Goal: Check status: Check status

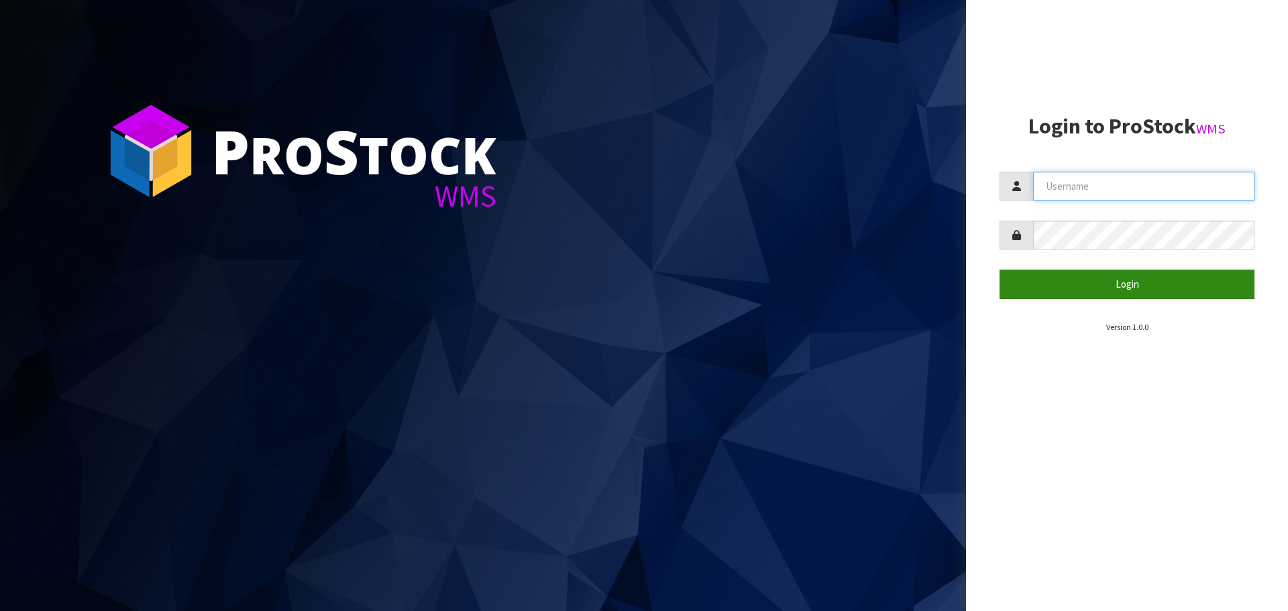
type input "IMAGING"
click at [1131, 287] on button "Login" at bounding box center [1126, 284] width 255 height 29
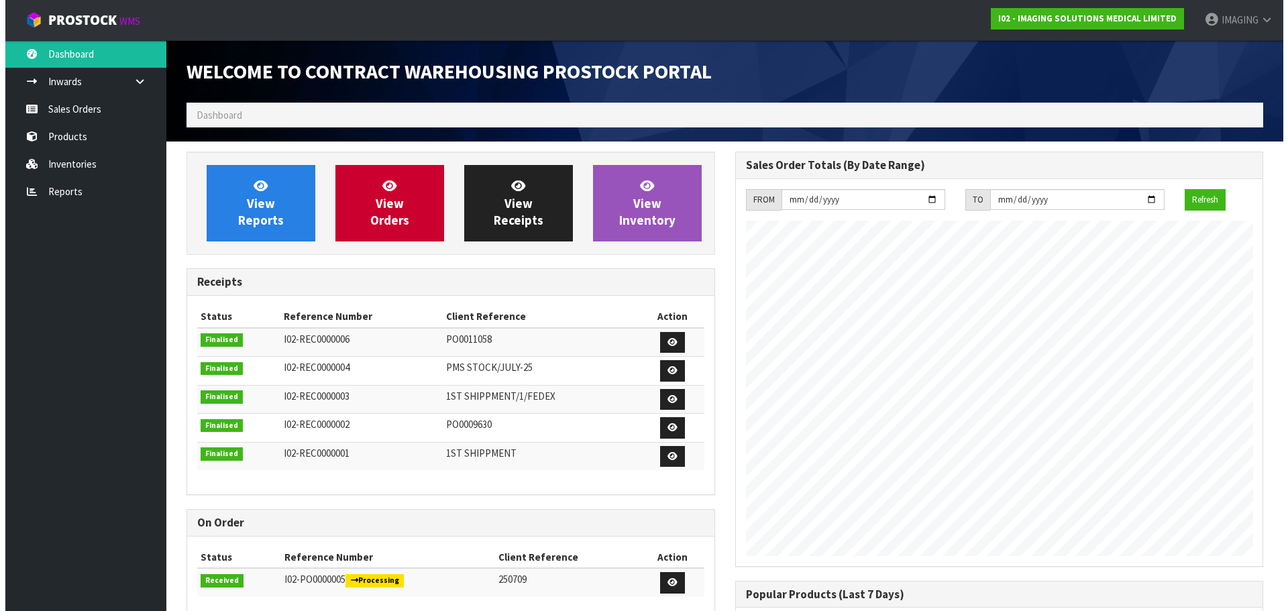
scroll to position [548, 548]
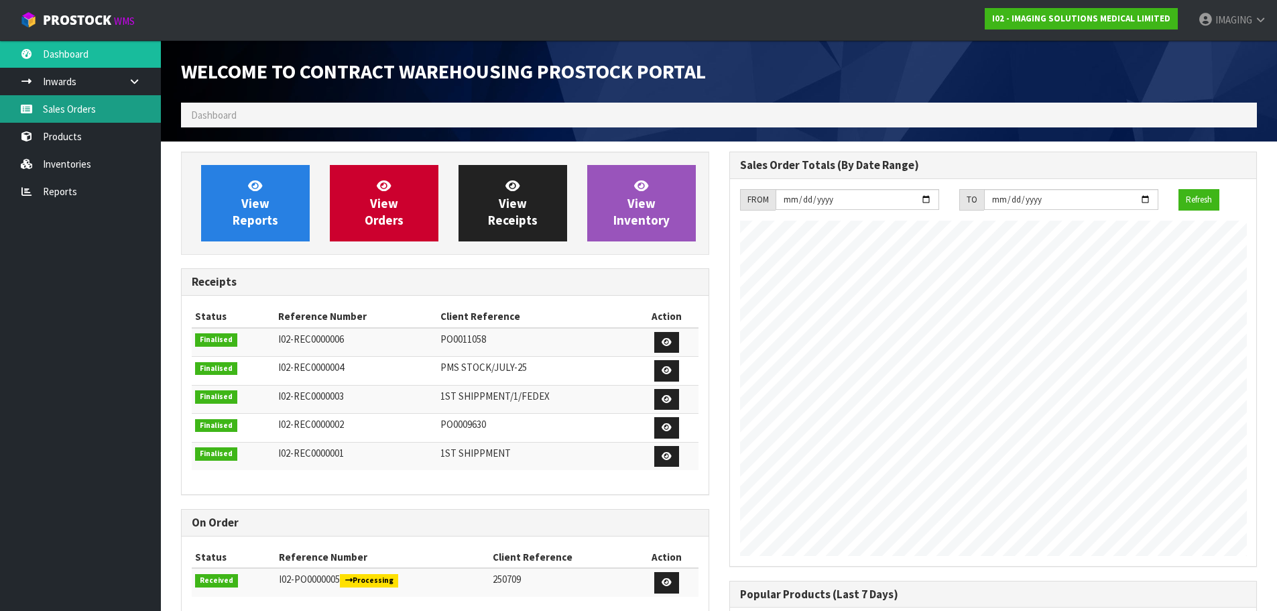
click at [66, 105] on link "Sales Orders" at bounding box center [80, 108] width 161 height 27
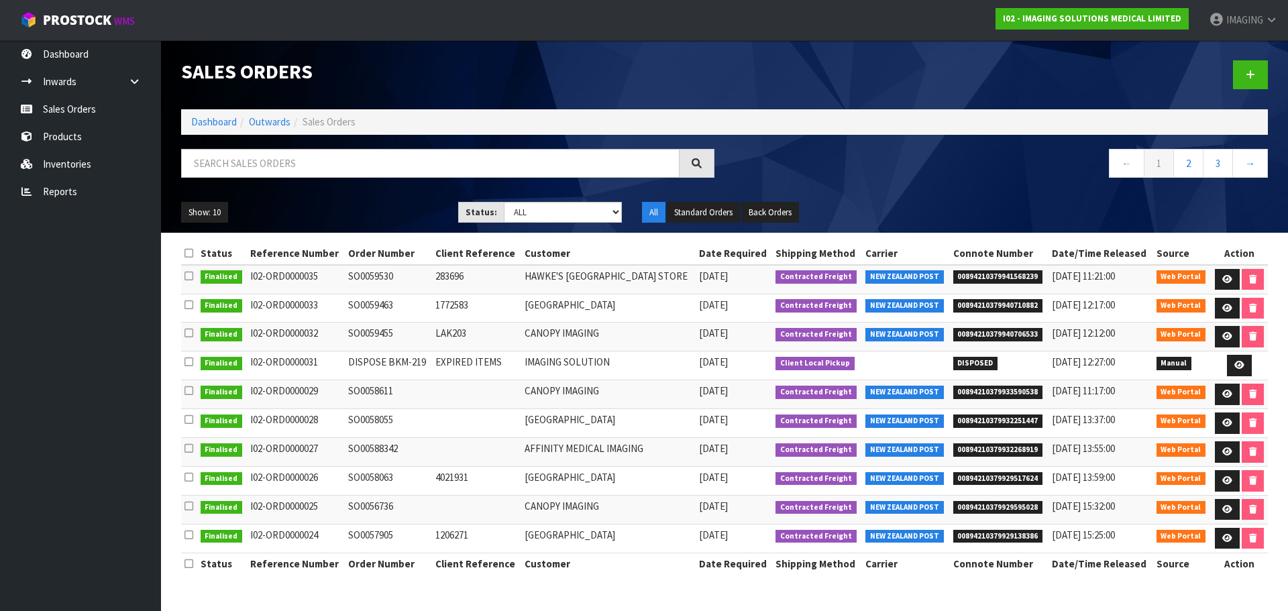
click at [367, 276] on td "SO0059530" at bounding box center [388, 279] width 87 height 29
copy td "SO0059530"
click at [1218, 274] on link at bounding box center [1226, 279] width 25 height 21
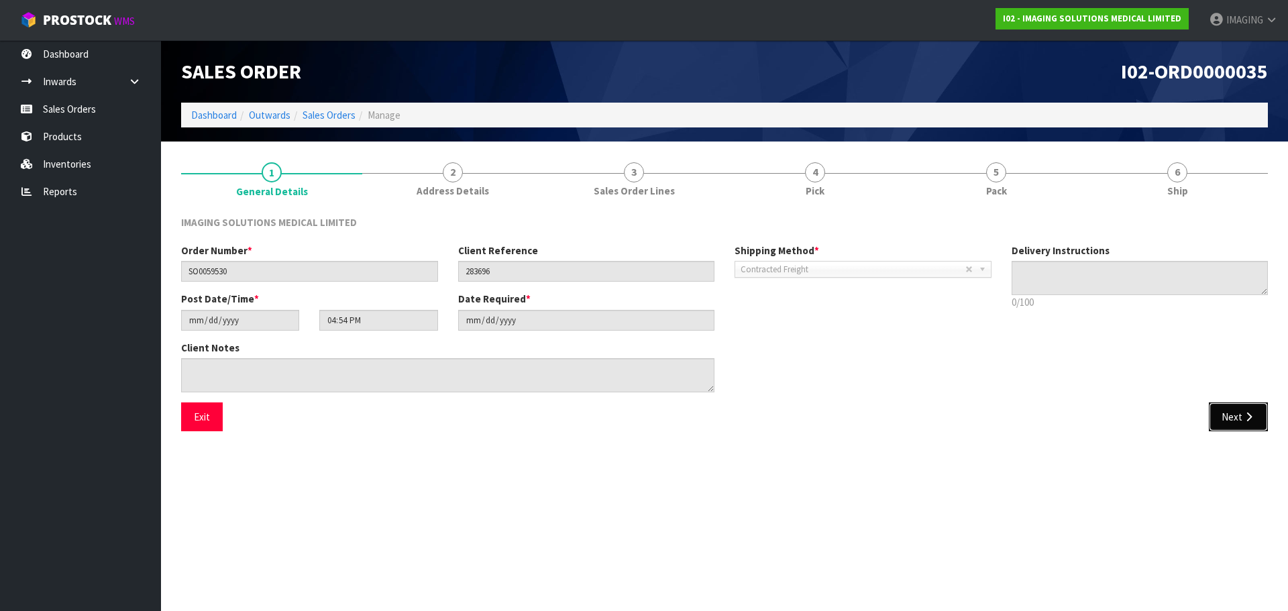
click at [1236, 416] on button "Next" at bounding box center [1237, 416] width 59 height 29
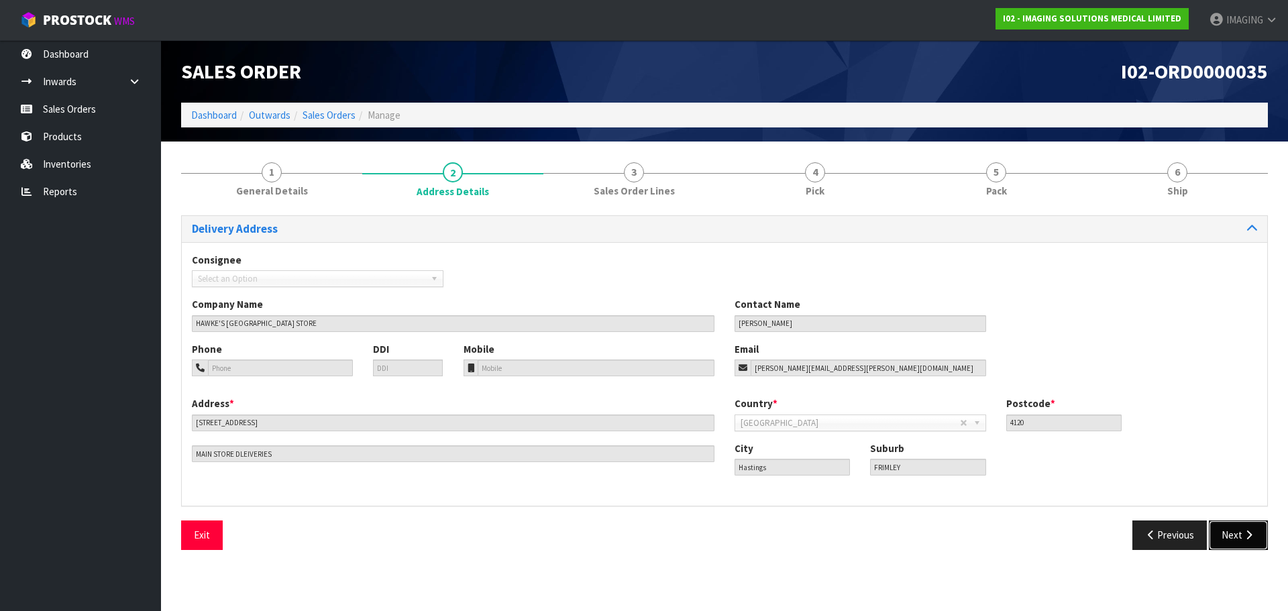
click at [1227, 534] on button "Next" at bounding box center [1237, 534] width 59 height 29
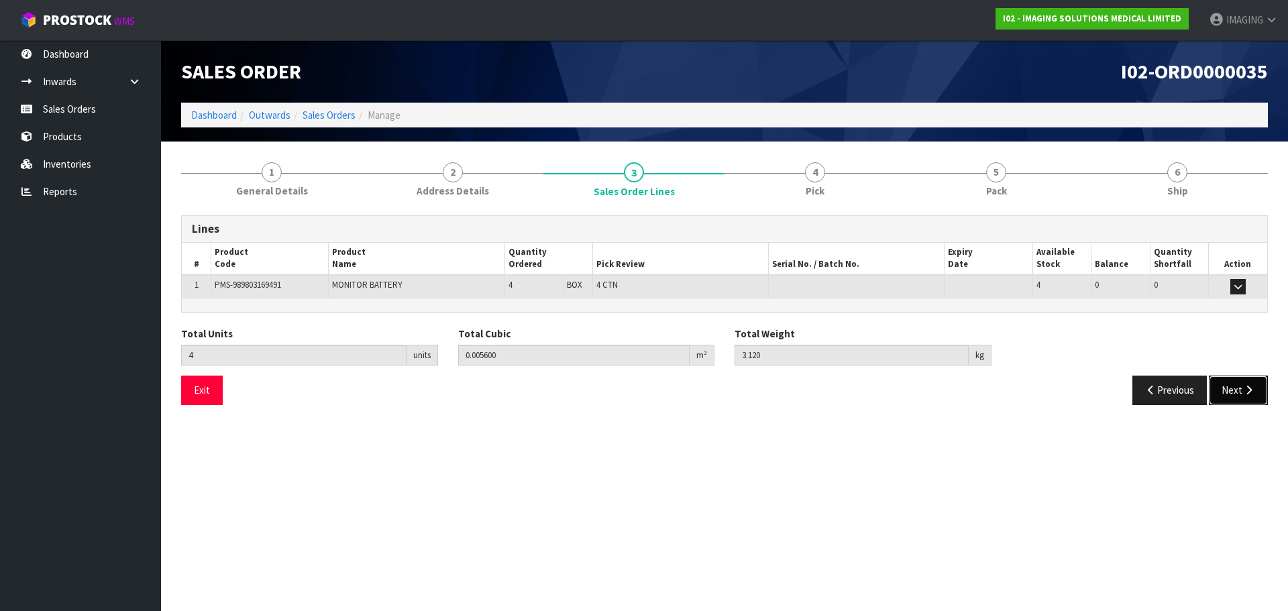
click at [1223, 382] on button "Next" at bounding box center [1237, 390] width 59 height 29
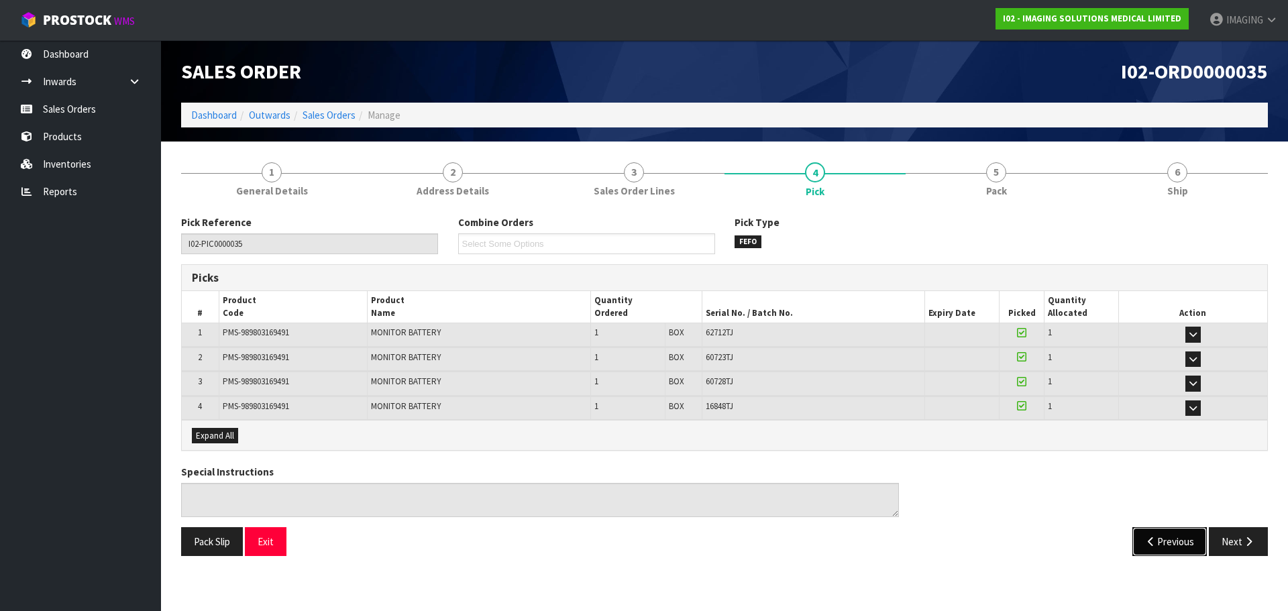
click at [1132, 541] on button "Previous" at bounding box center [1169, 541] width 75 height 29
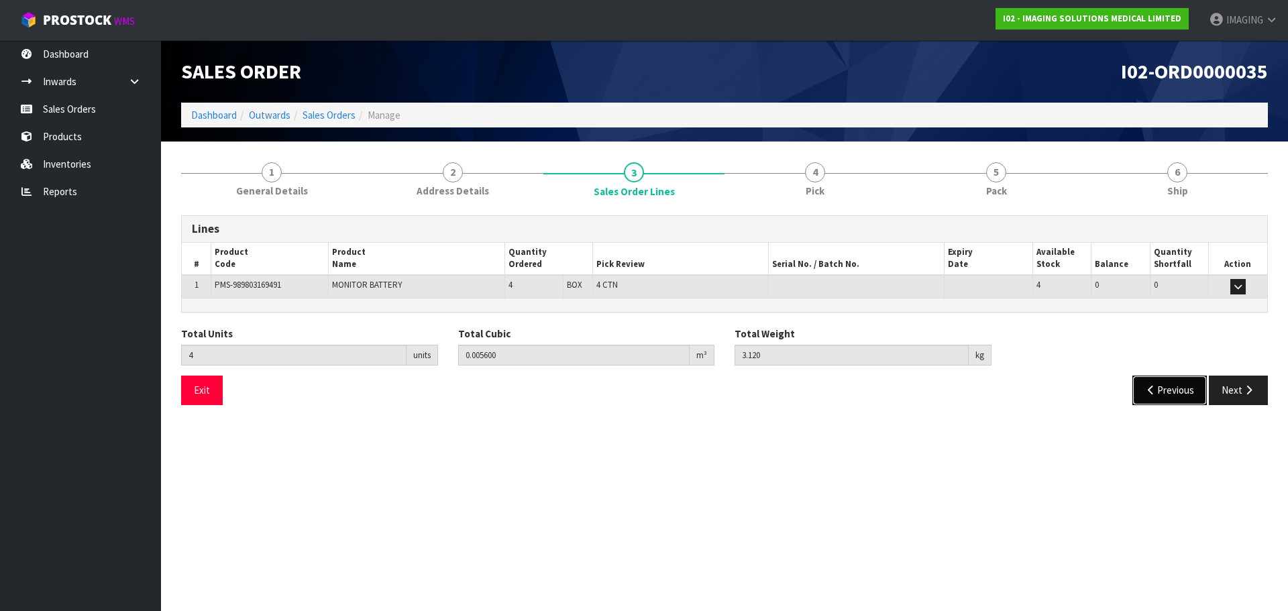
click at [1163, 386] on button "Previous" at bounding box center [1169, 390] width 75 height 29
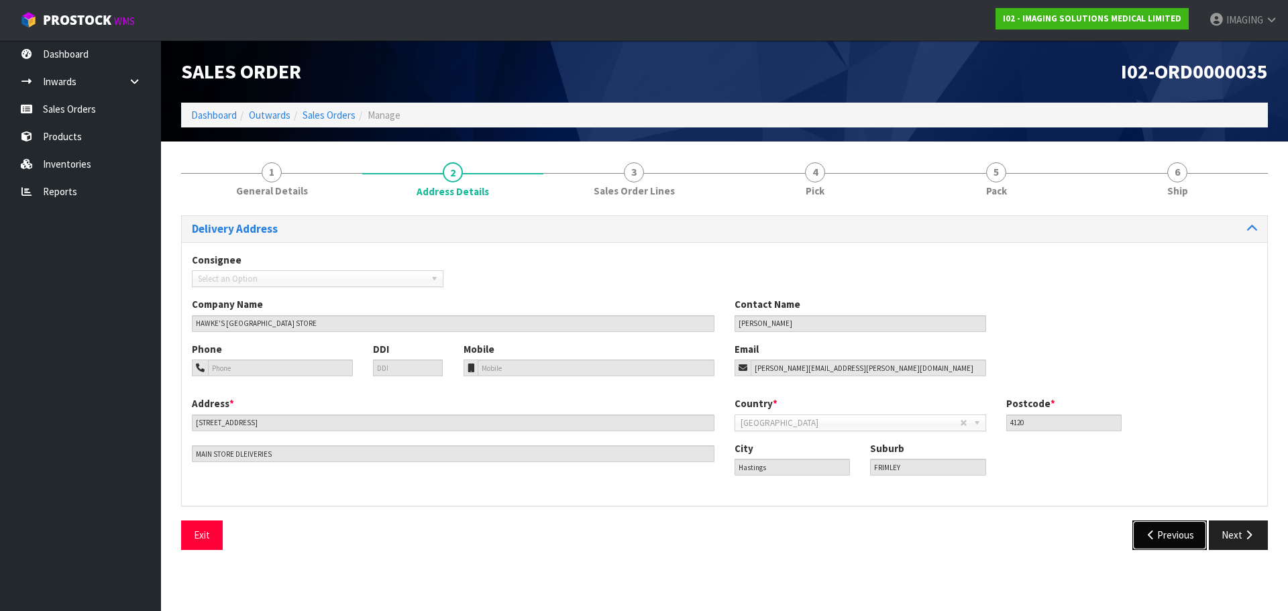
click at [1155, 535] on button "Previous" at bounding box center [1169, 534] width 75 height 29
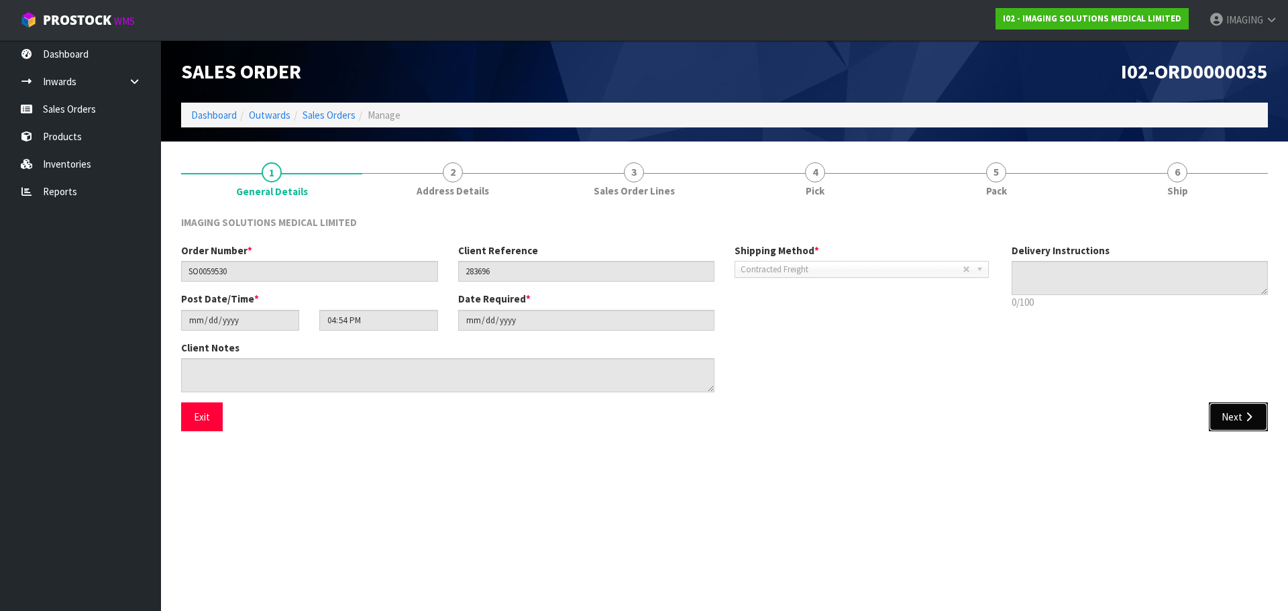
click at [1234, 416] on button "Next" at bounding box center [1237, 416] width 59 height 29
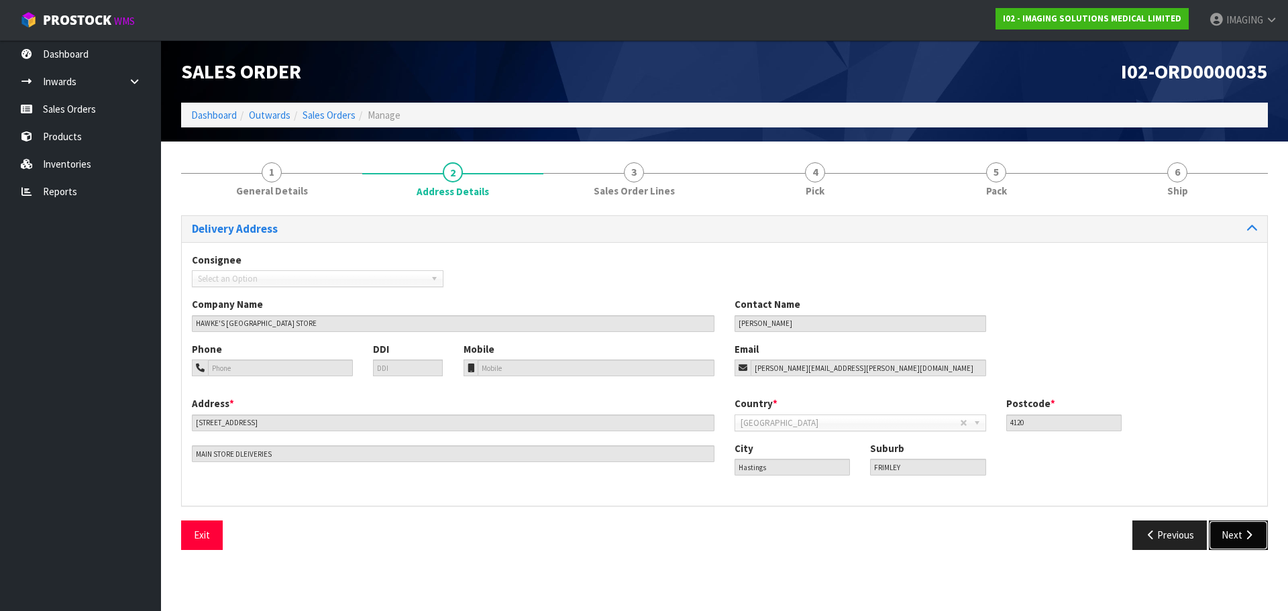
click at [1224, 534] on button "Next" at bounding box center [1237, 534] width 59 height 29
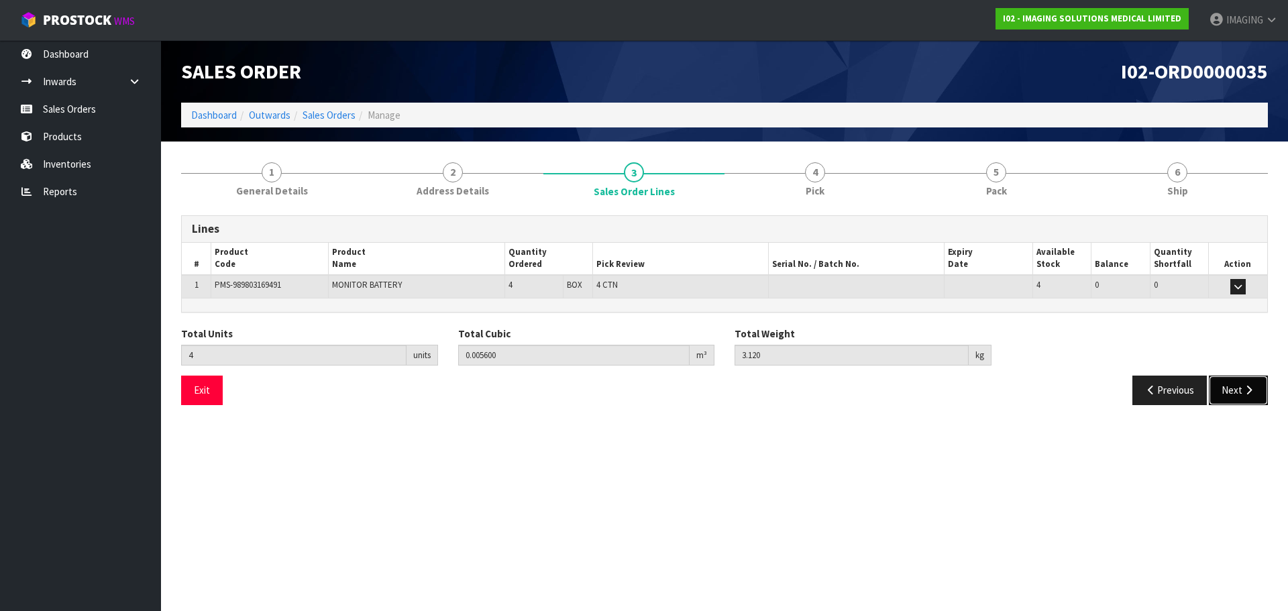
click at [1231, 390] on button "Next" at bounding box center [1237, 390] width 59 height 29
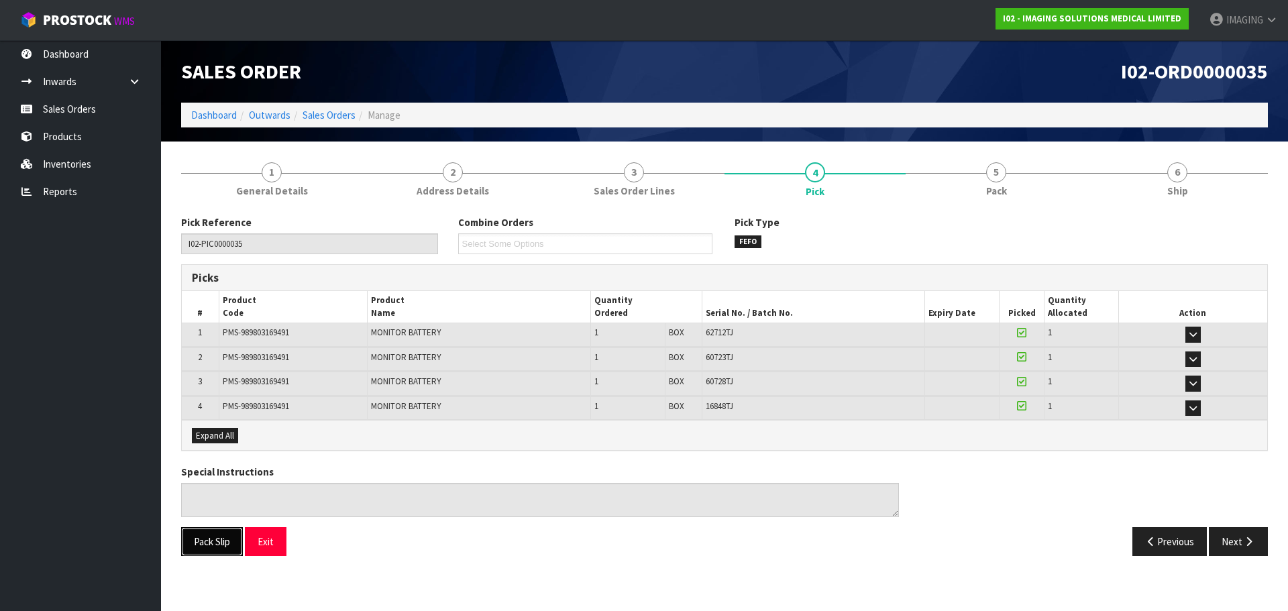
click at [212, 541] on button "Pack Slip" at bounding box center [212, 541] width 62 height 29
click at [266, 541] on button "Exit" at bounding box center [266, 541] width 42 height 29
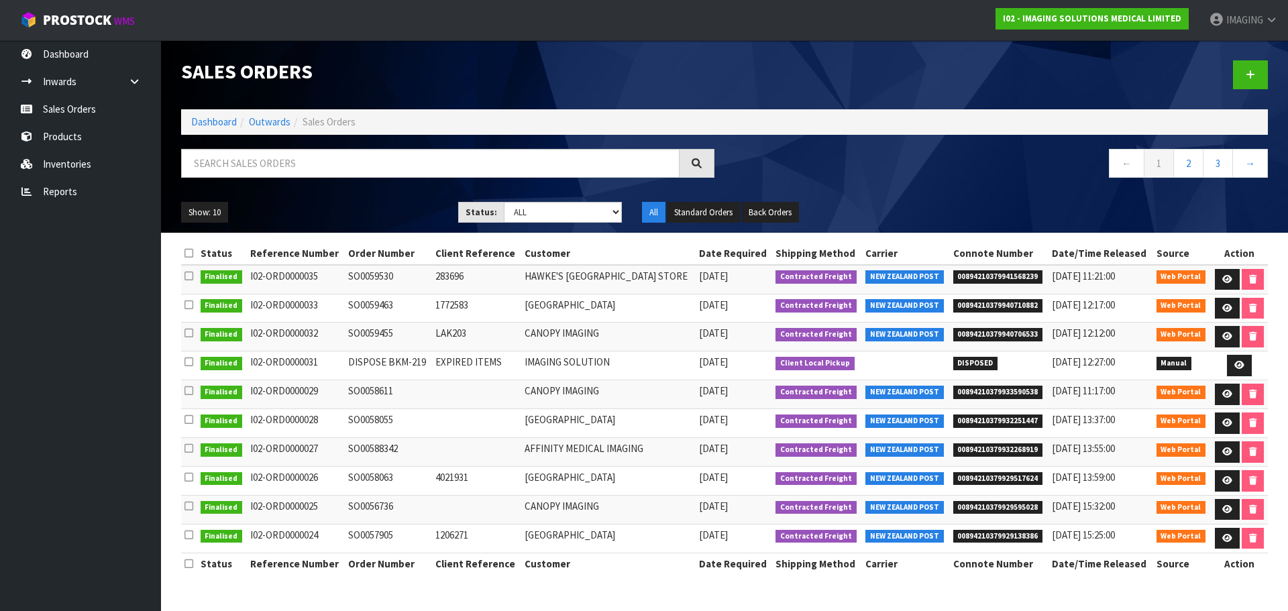
click at [372, 308] on td "SO0059463" at bounding box center [388, 308] width 87 height 29
copy td "SO0059463"
click at [356, 334] on td "SO0059455" at bounding box center [388, 337] width 87 height 29
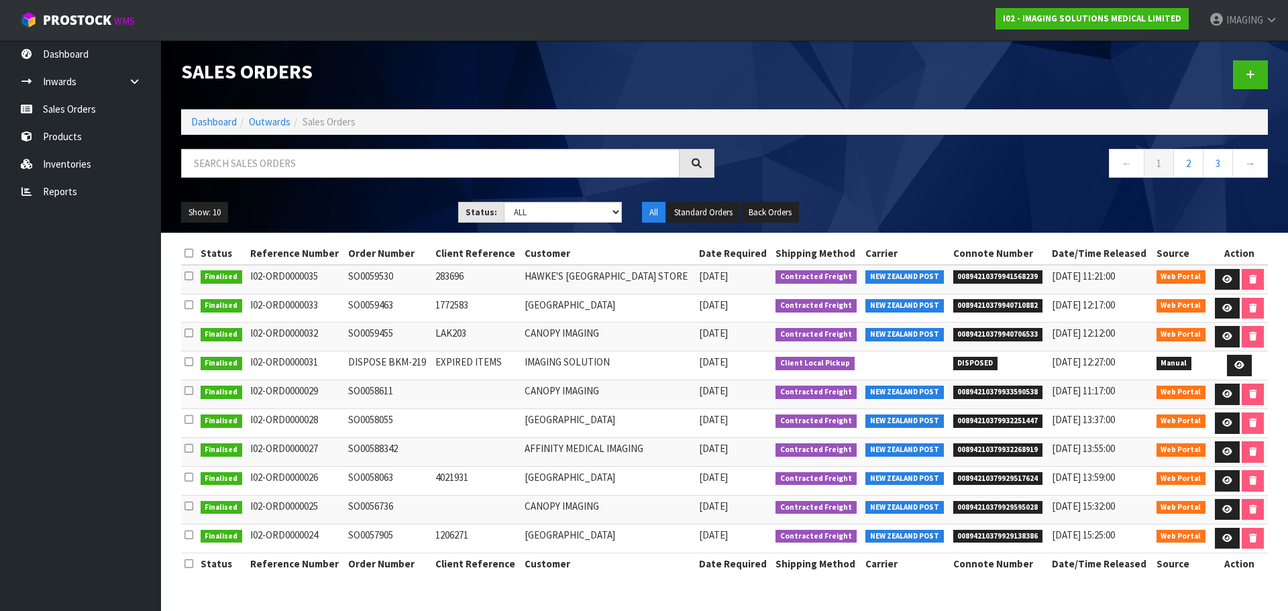
copy td "SO0059455"
click at [1245, 13] on span "IMAGING" at bounding box center [1244, 19] width 37 height 13
click at [1227, 48] on link "Logout" at bounding box center [1234, 53] width 106 height 18
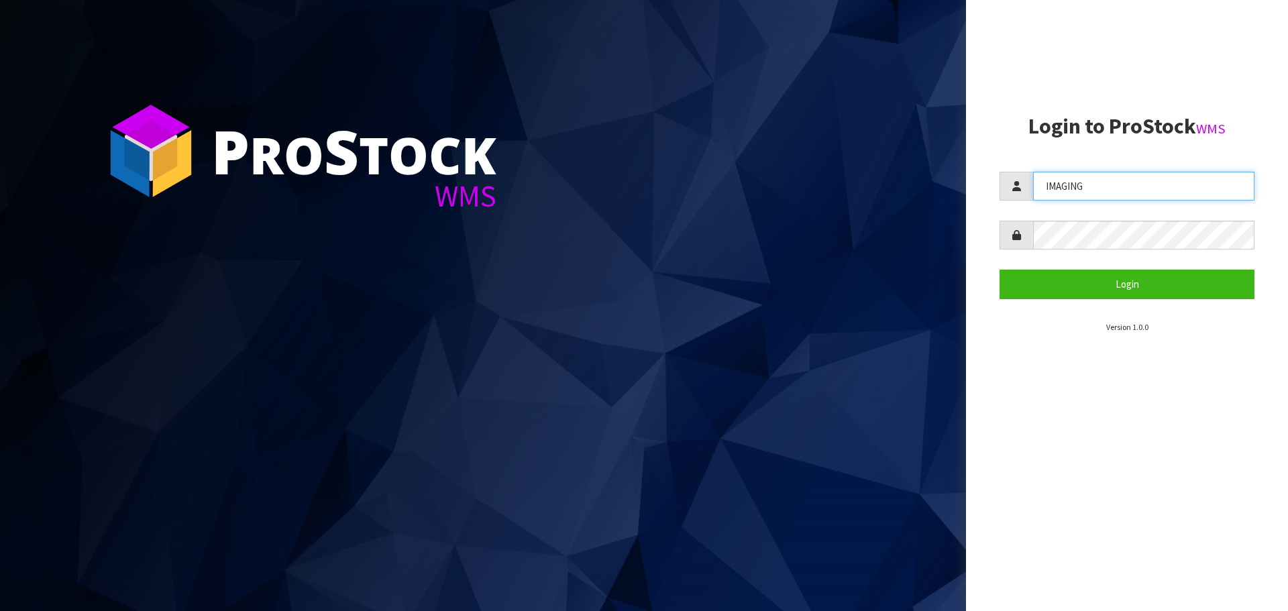
click at [1123, 180] on input "IMAGING" at bounding box center [1143, 186] width 221 height 29
type input "Aquacooler"
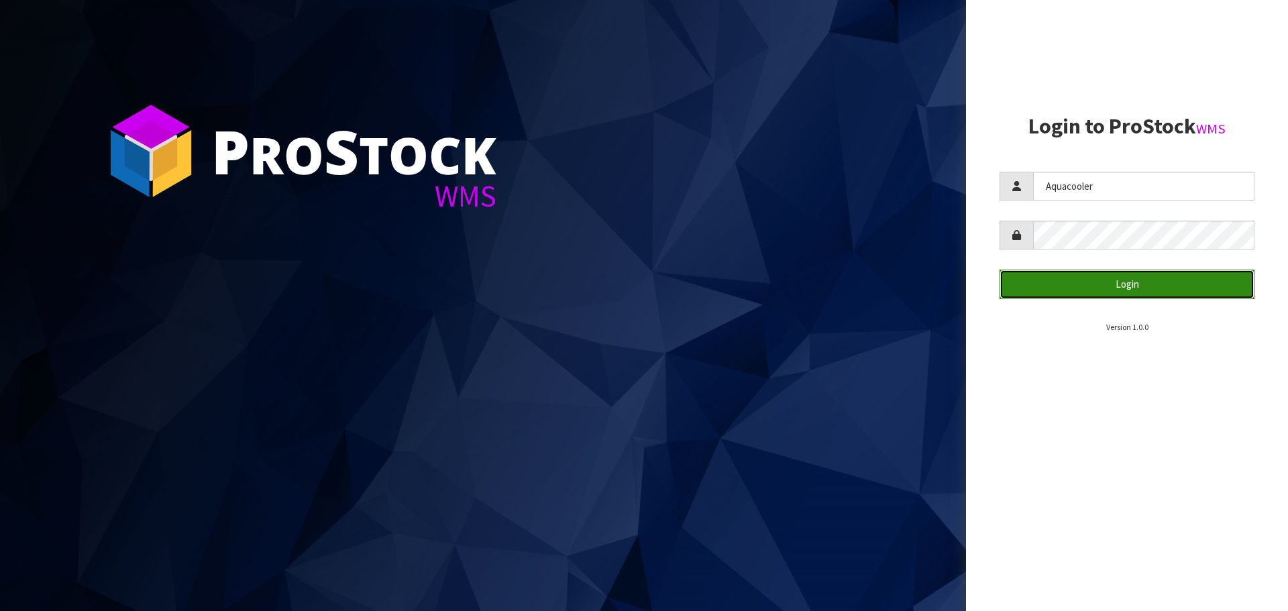
click at [1145, 279] on button "Login" at bounding box center [1126, 284] width 255 height 29
